Goal: Use online tool/utility: Use online tool/utility

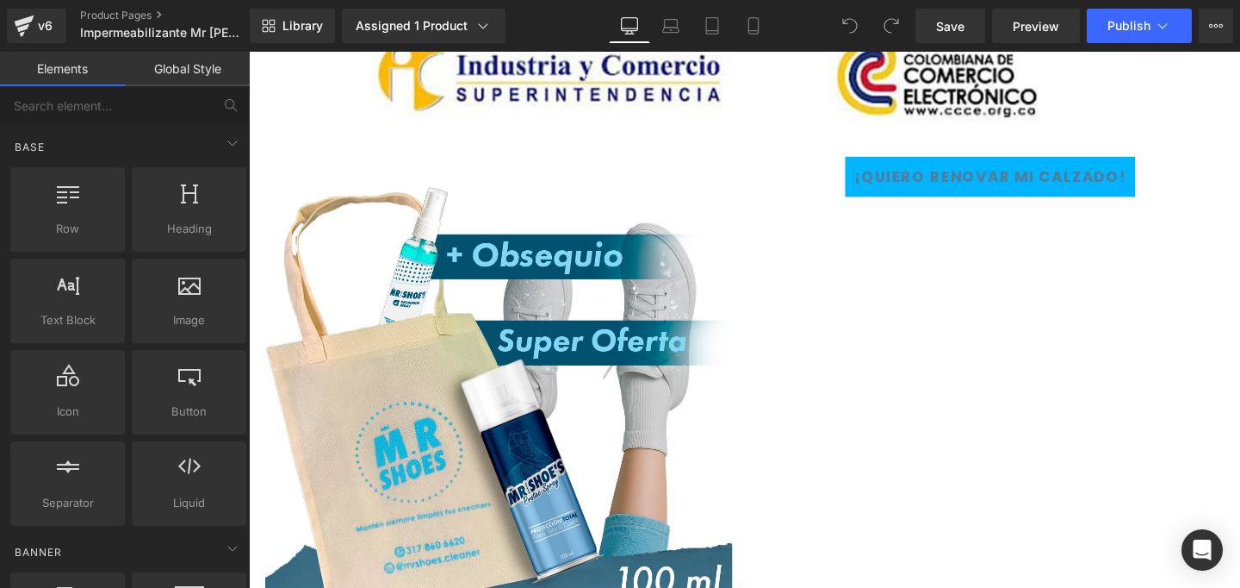
scroll to position [4204, 0]
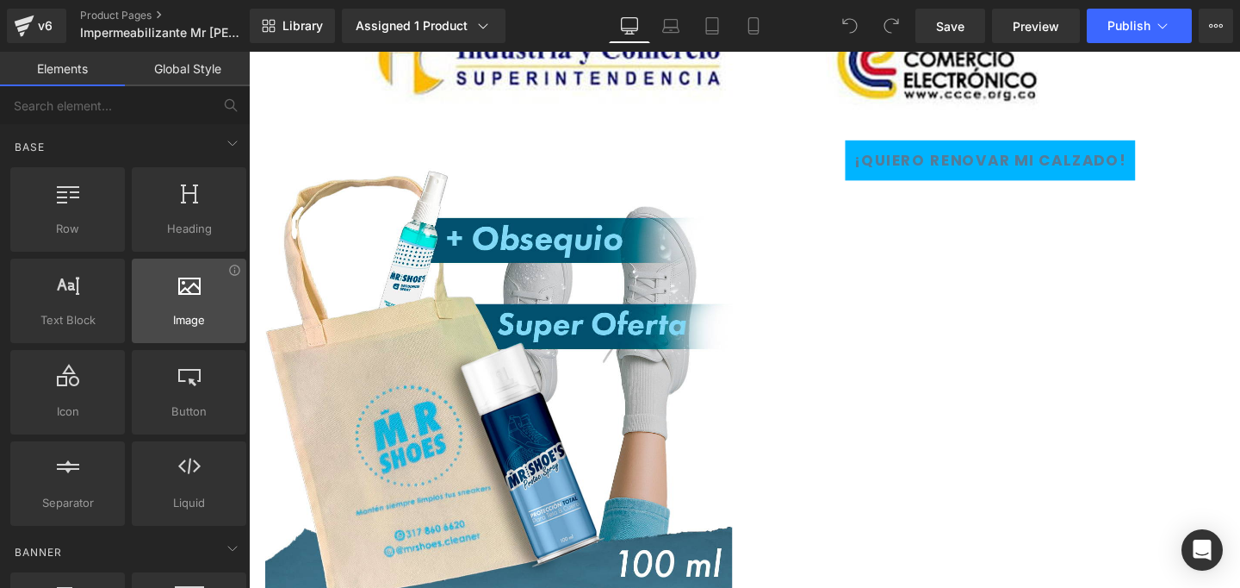
click at [221, 289] on div at bounding box center [189, 291] width 104 height 39
click at [178, 290] on icon at bounding box center [189, 283] width 22 height 22
click at [196, 77] on link "Global Style" at bounding box center [187, 69] width 125 height 34
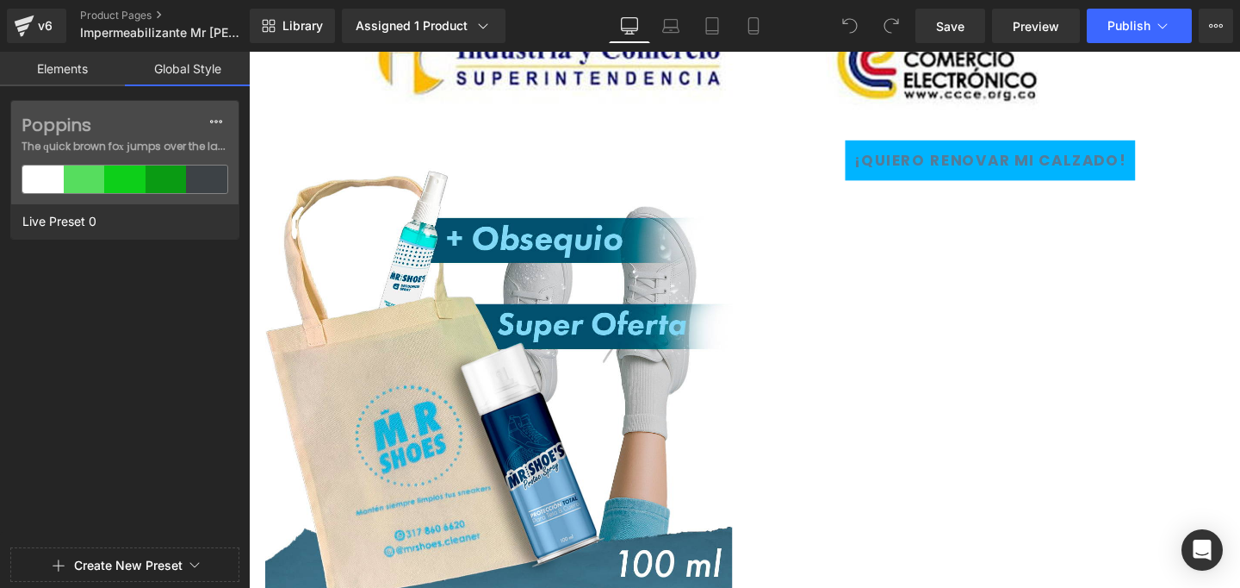
click at [76, 67] on link "Elements" at bounding box center [62, 69] width 125 height 34
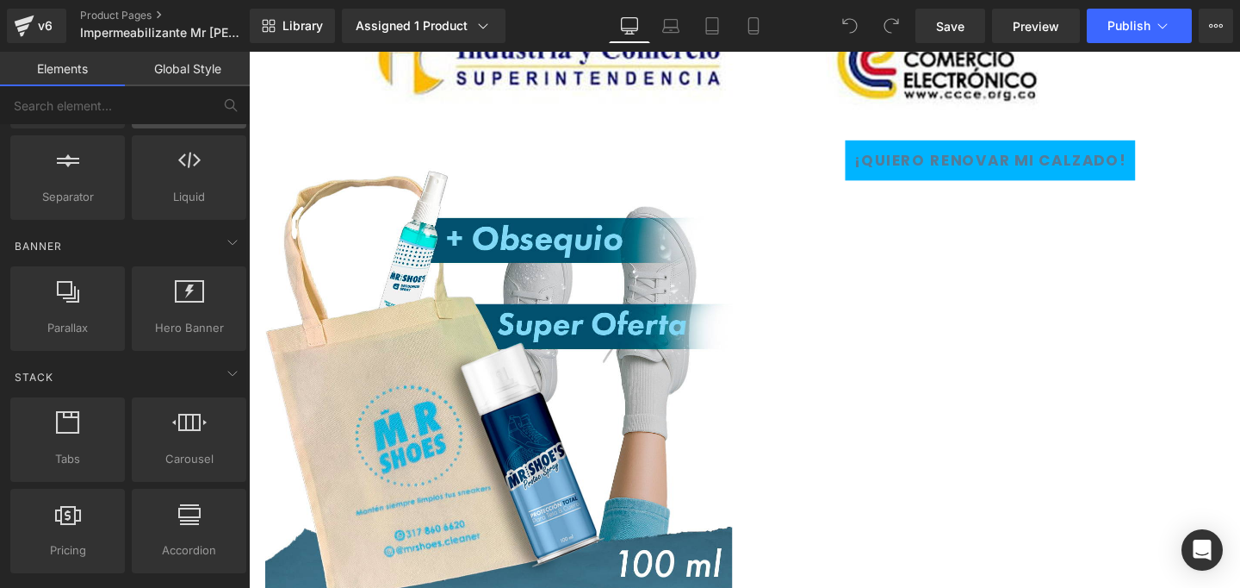
scroll to position [308, 0]
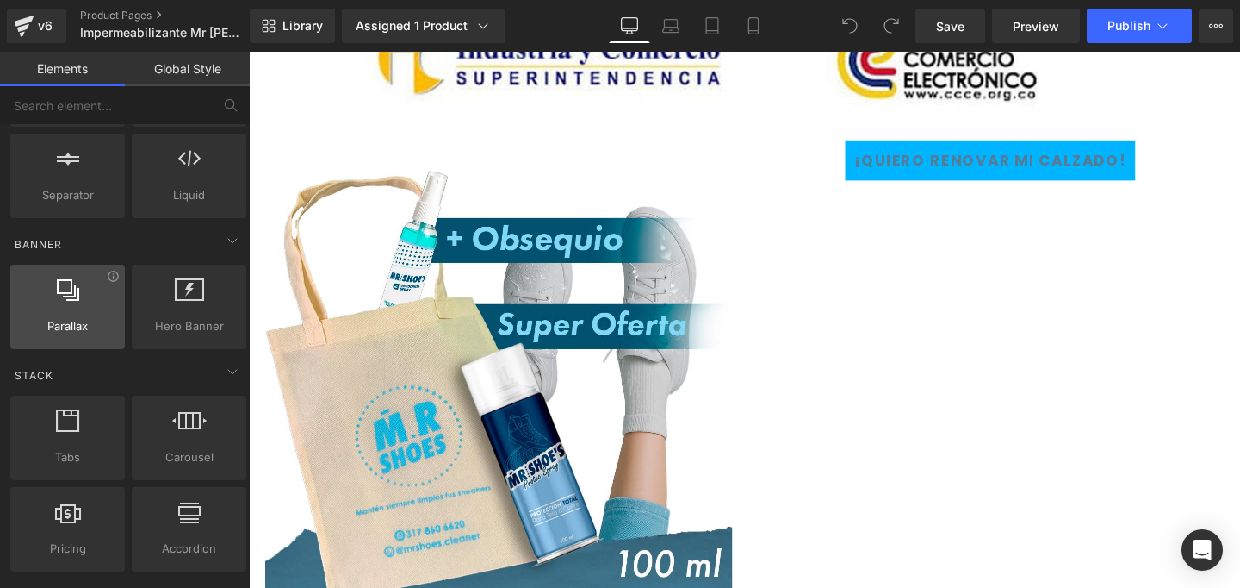
click at [100, 321] on span "Parallax" at bounding box center [68, 326] width 104 height 18
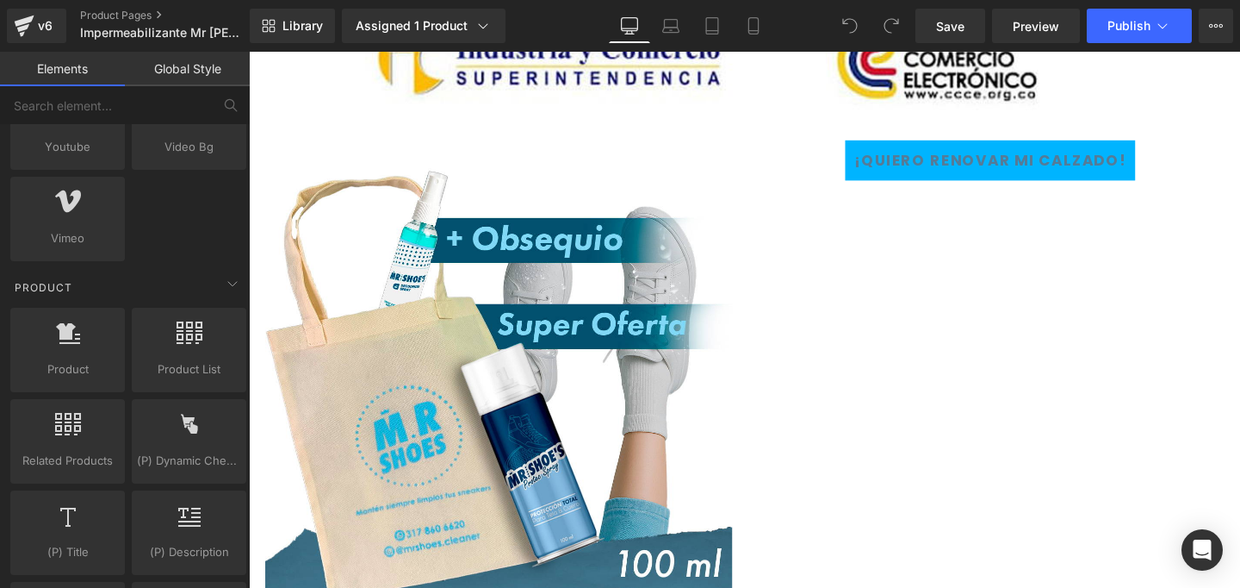
scroll to position [1230, 0]
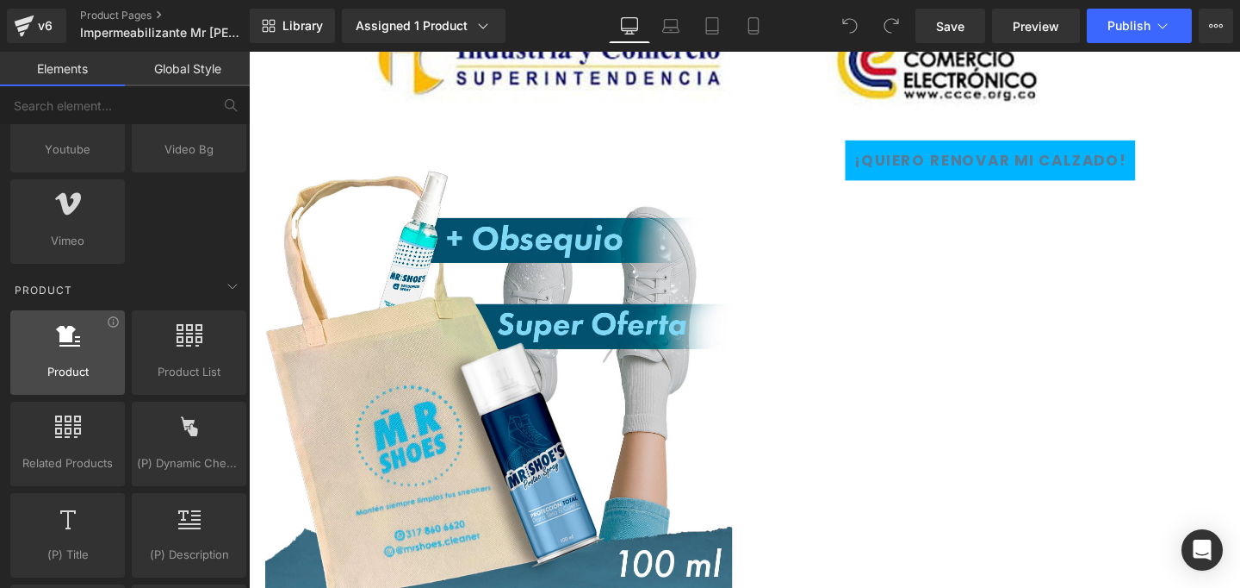
click at [114, 377] on span "Product" at bounding box center [68, 372] width 104 height 18
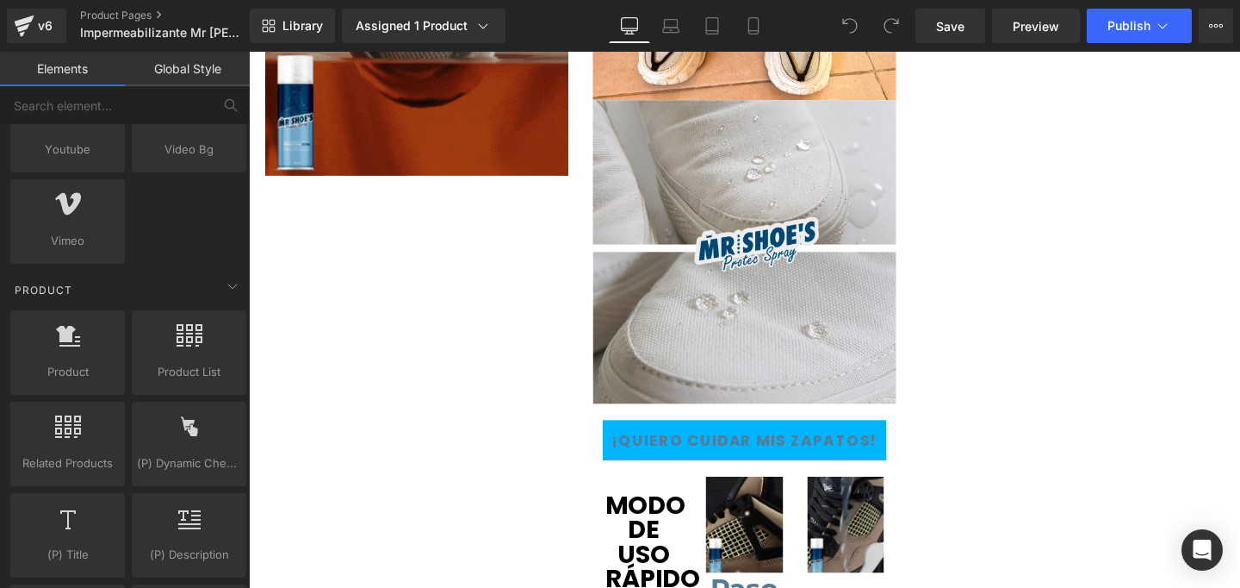
scroll to position [0, 0]
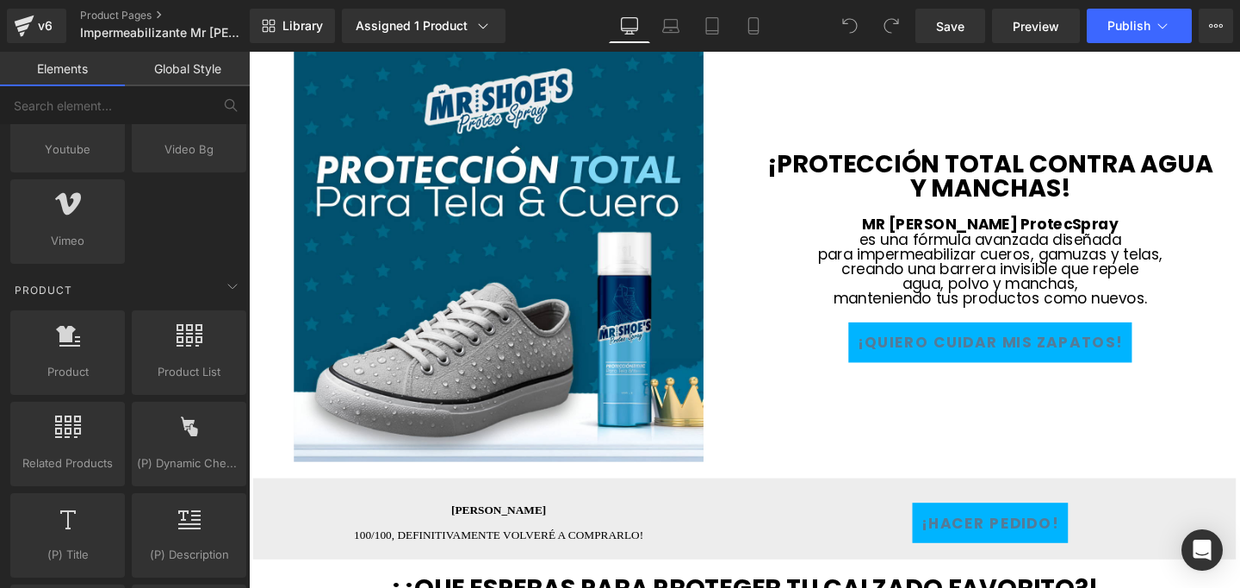
click at [205, 67] on link "Global Style" at bounding box center [187, 69] width 125 height 34
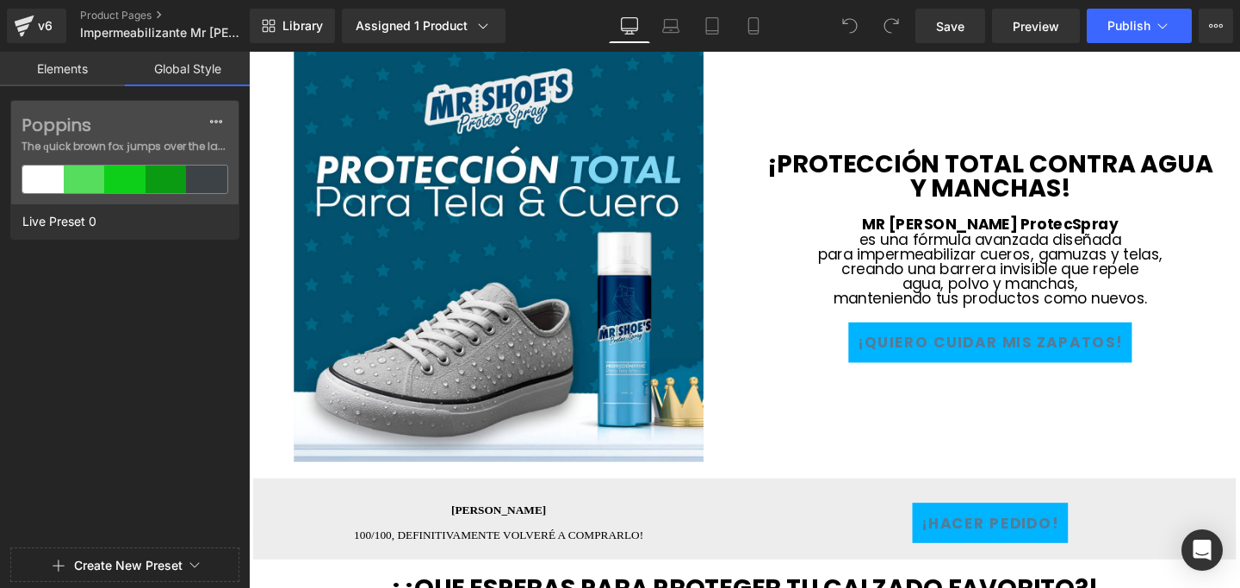
click at [63, 61] on link "Elements" at bounding box center [62, 69] width 125 height 34
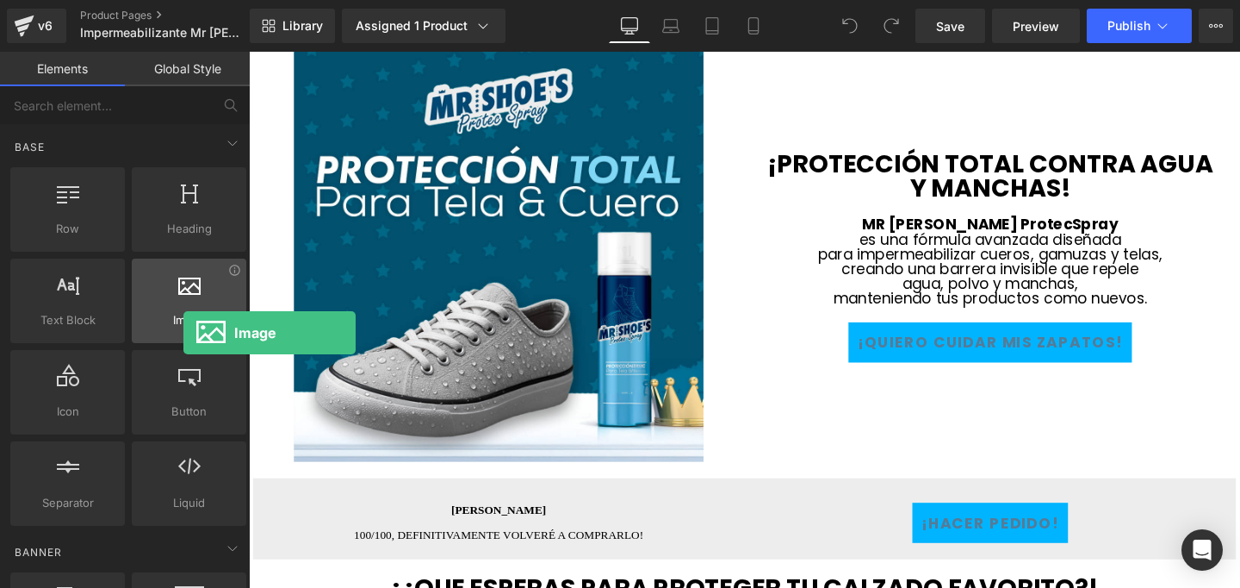
click at [183, 333] on div "Image images, photos, alts, uploads" at bounding box center [189, 300] width 115 height 84
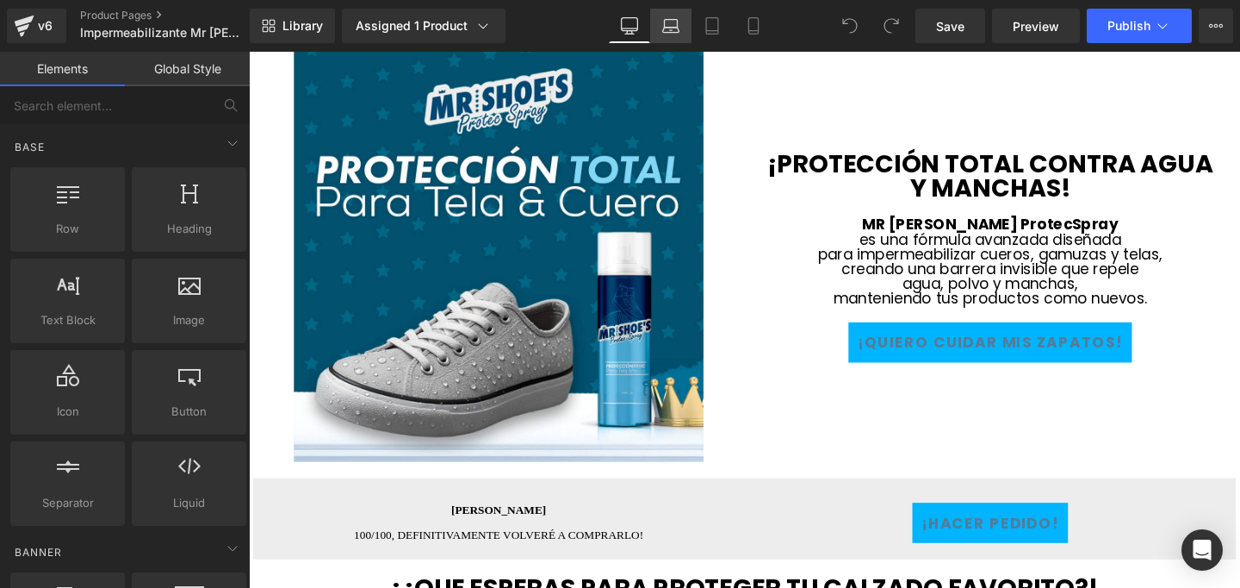
click at [676, 22] on icon at bounding box center [670, 25] width 17 height 17
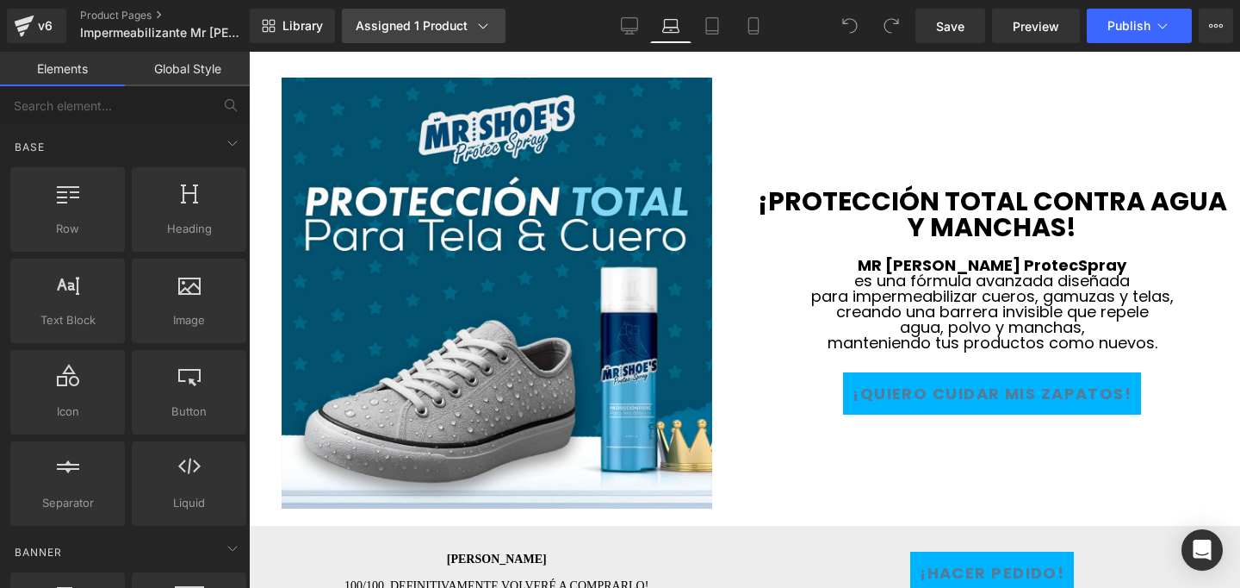
click at [456, 28] on div "Assigned 1 Product" at bounding box center [424, 25] width 136 height 17
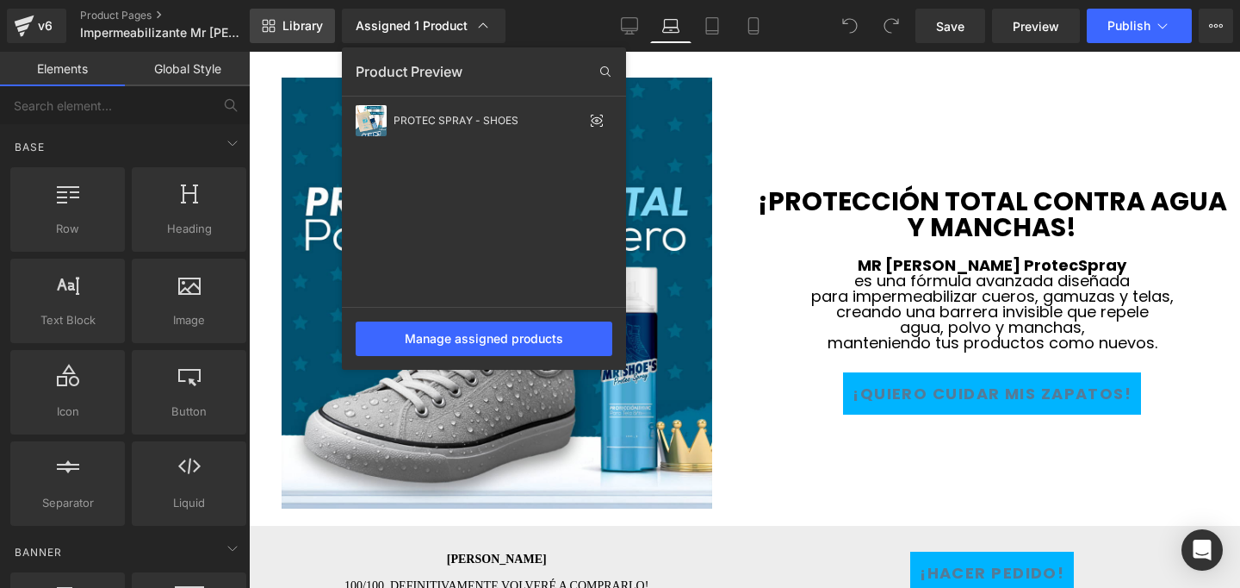
click at [304, 28] on span "Library" at bounding box center [303, 26] width 40 height 16
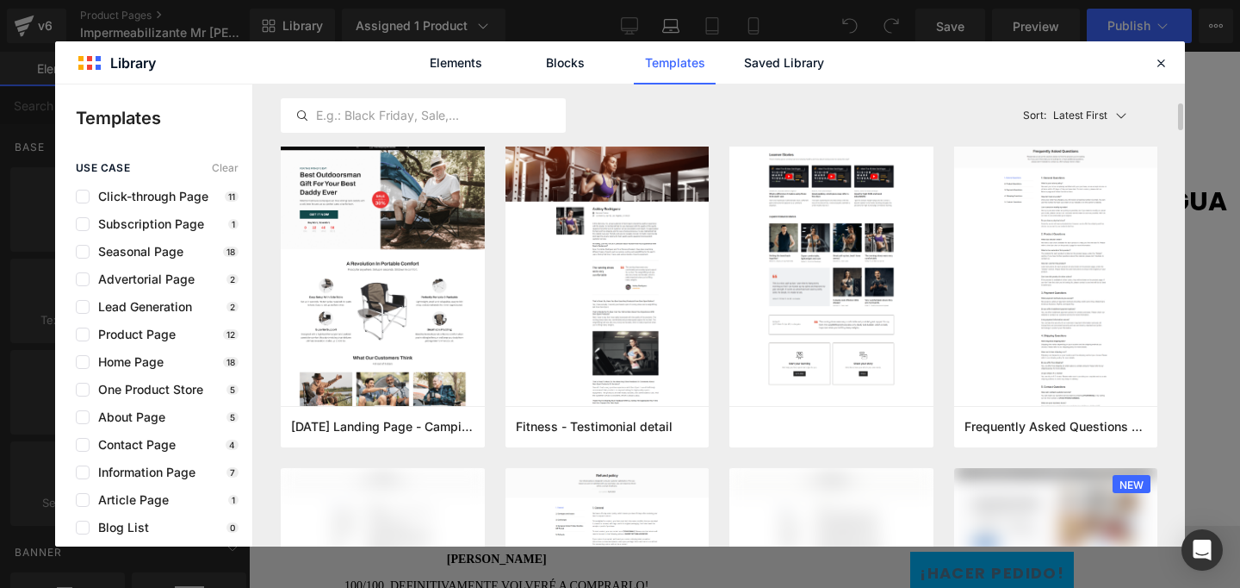
scroll to position [340, 0]
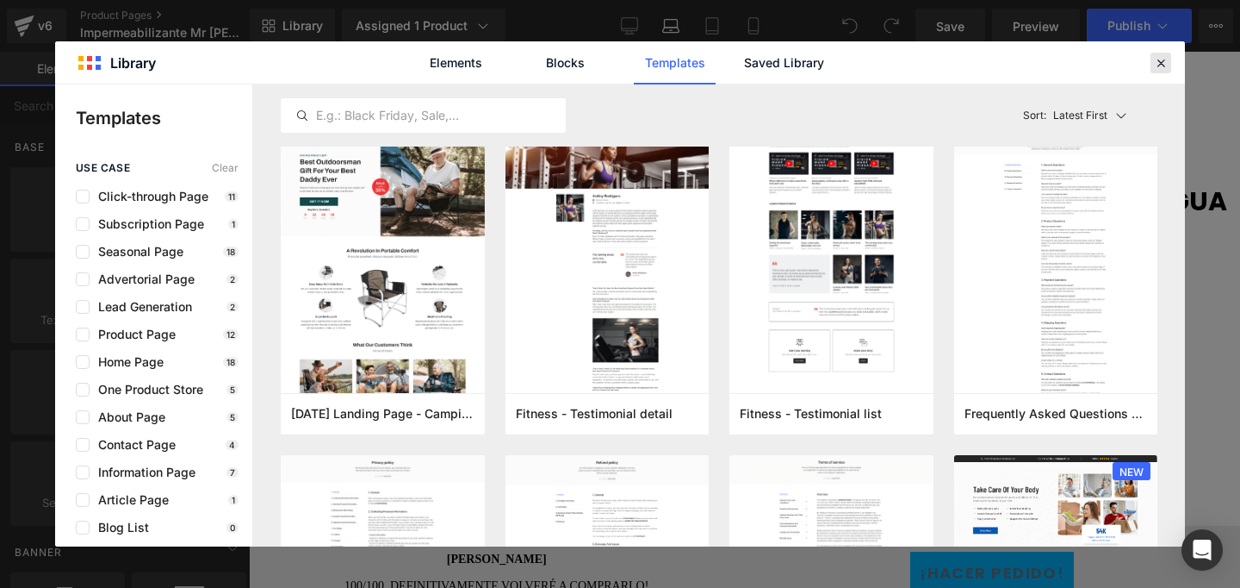
click at [1161, 63] on icon at bounding box center [1161, 63] width 16 height 16
